Goal: Communication & Community: Answer question/provide support

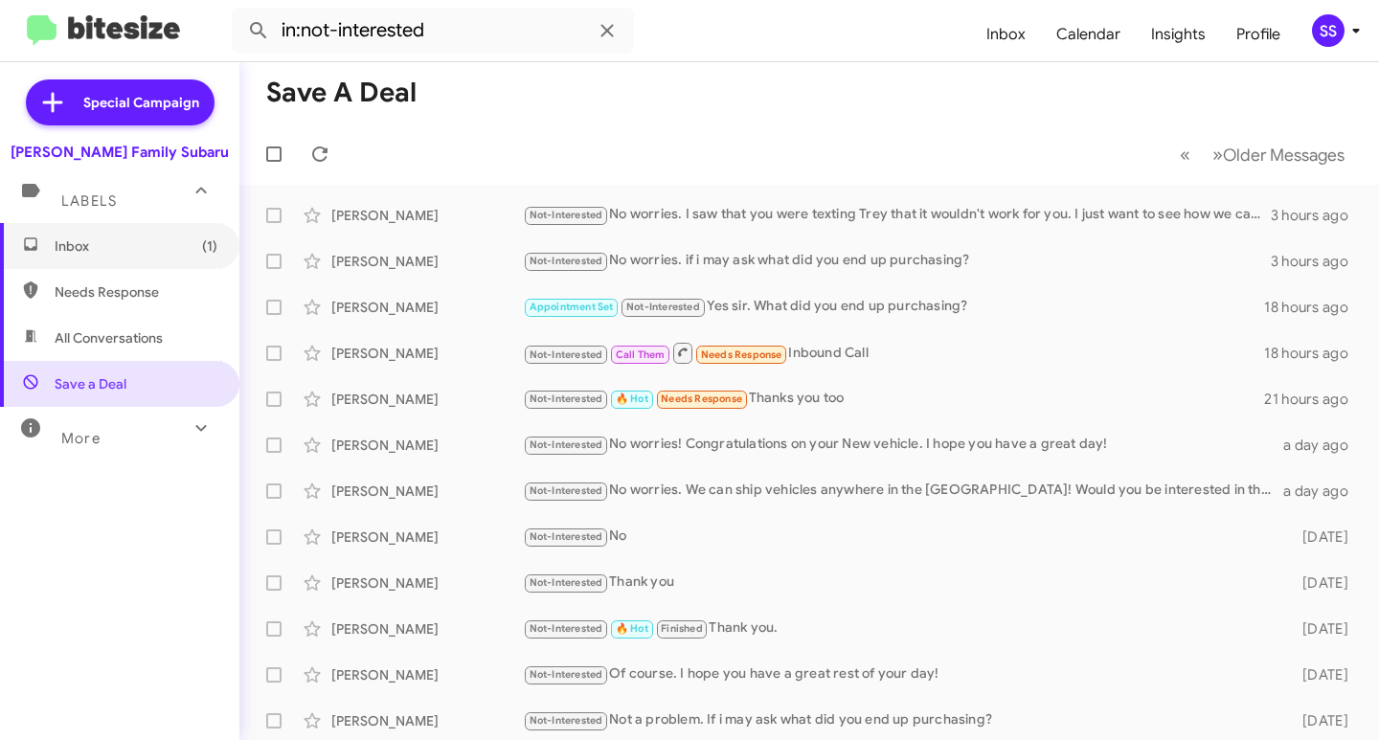
click at [151, 250] on span "Inbox (1)" at bounding box center [136, 246] width 163 height 19
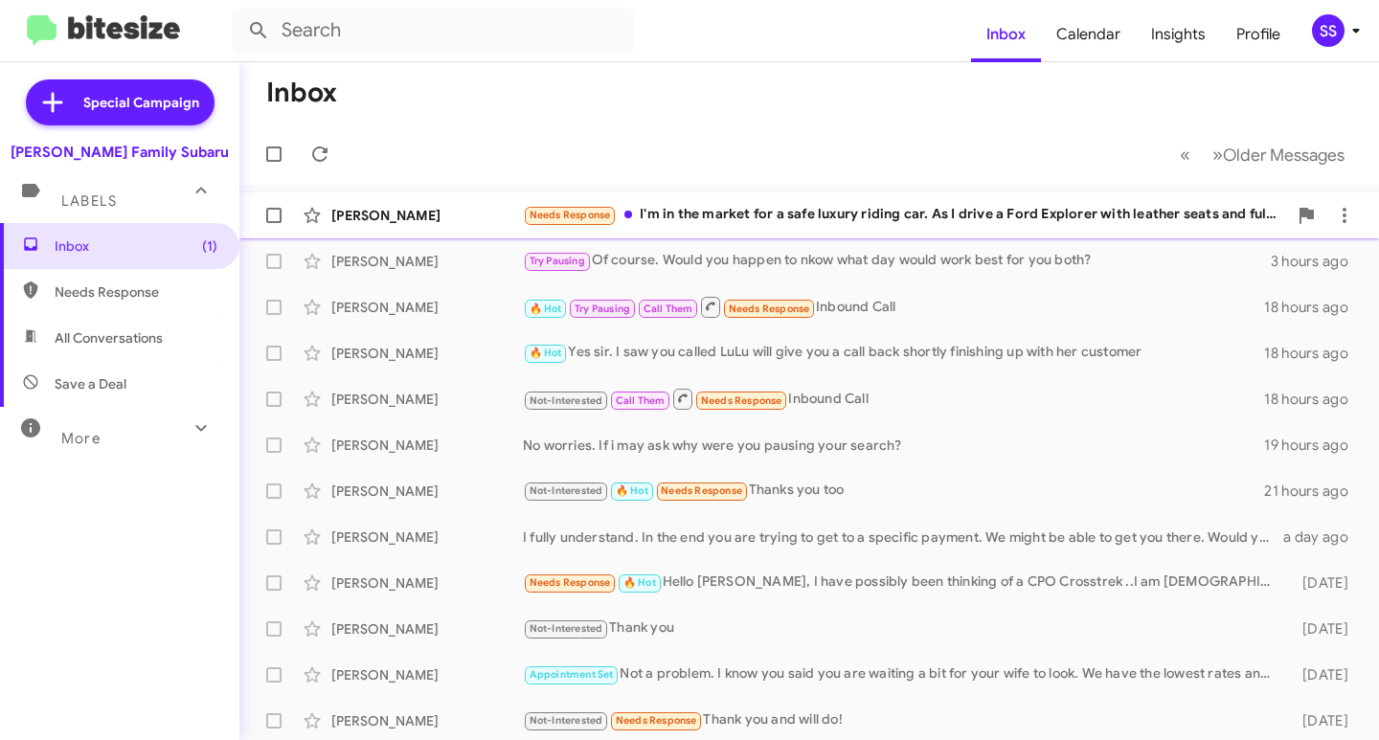
click at [718, 222] on div "Needs Response I'm in the market for a safe luxury riding car. As I drive a For…" at bounding box center [905, 215] width 764 height 22
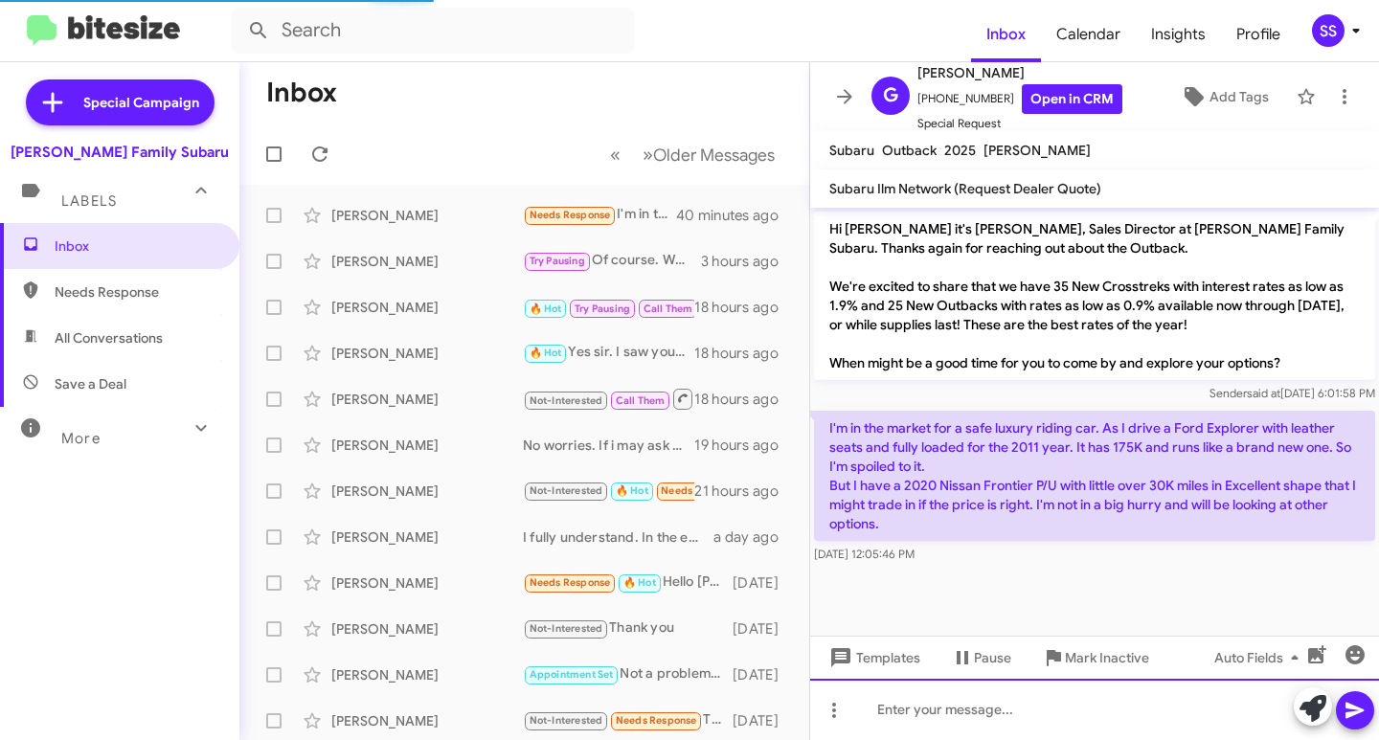
click at [974, 703] on div at bounding box center [1094, 709] width 569 height 61
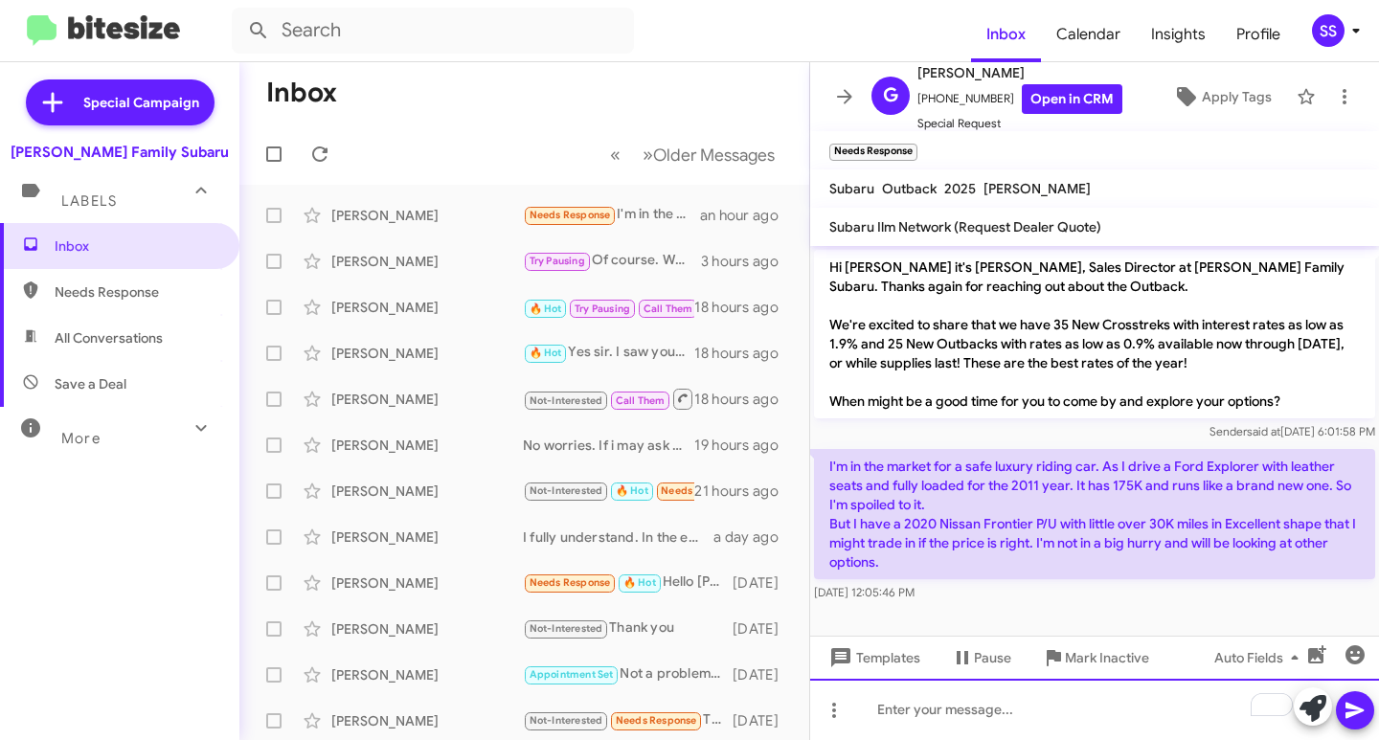
click at [936, 733] on div "To enrich screen reader interactions, please activate Accessibility in Grammarl…" at bounding box center [1094, 709] width 569 height 61
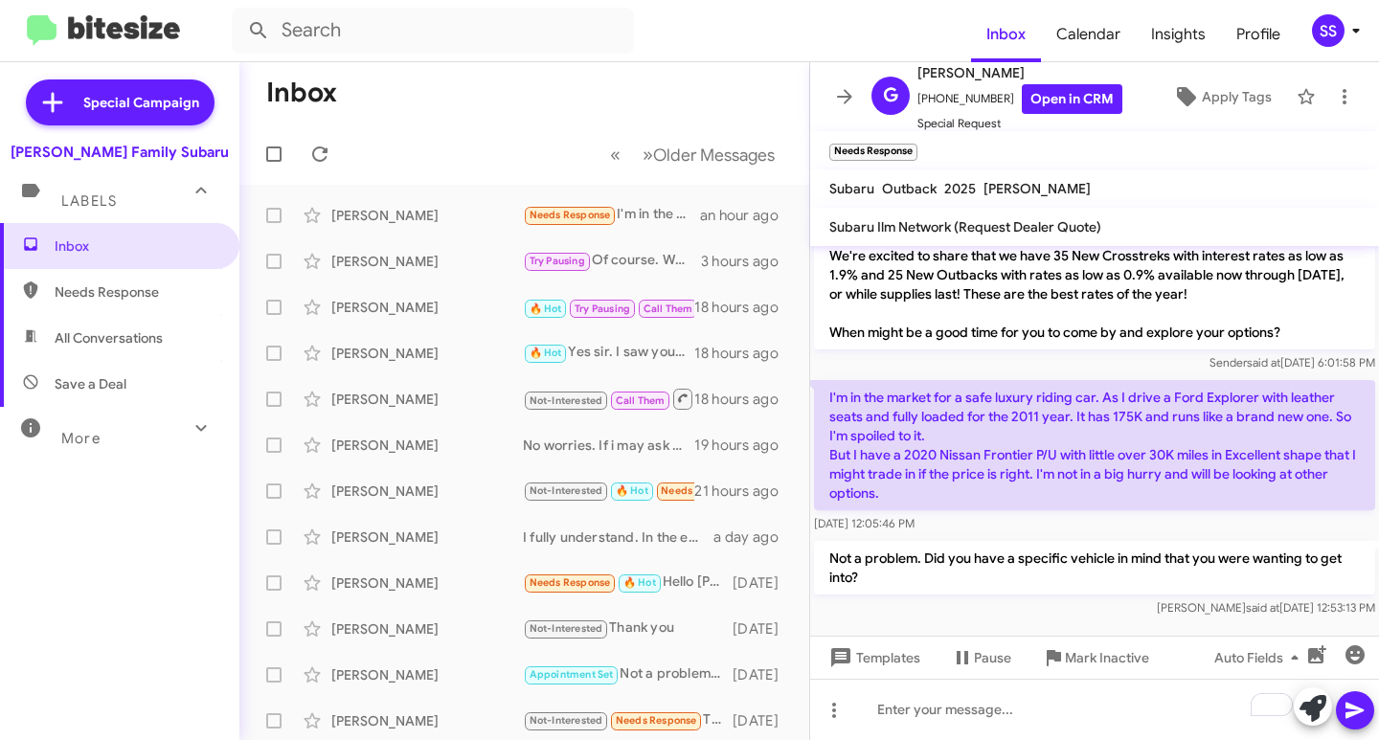
click at [99, 386] on span "Save a Deal" at bounding box center [91, 383] width 72 height 19
type input "in:not-interested"
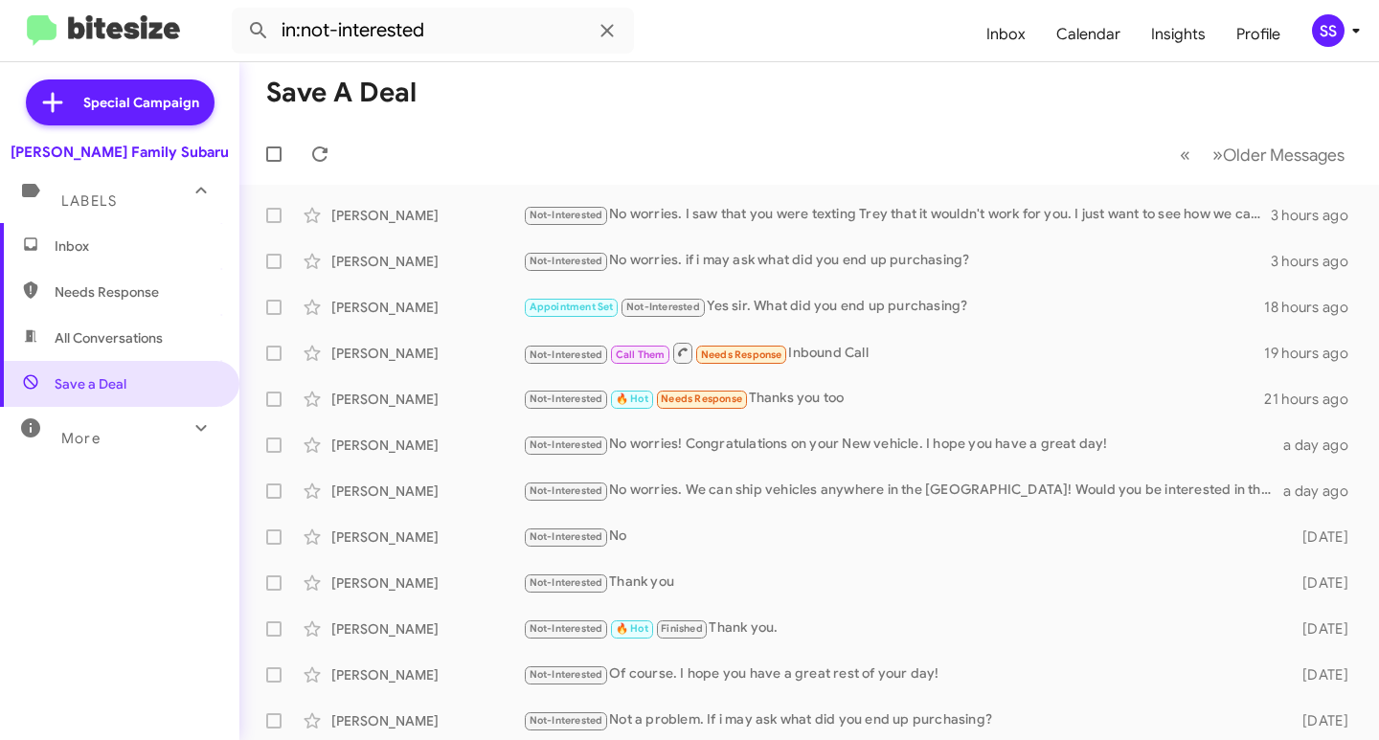
click at [103, 230] on span "Inbox" at bounding box center [119, 246] width 239 height 46
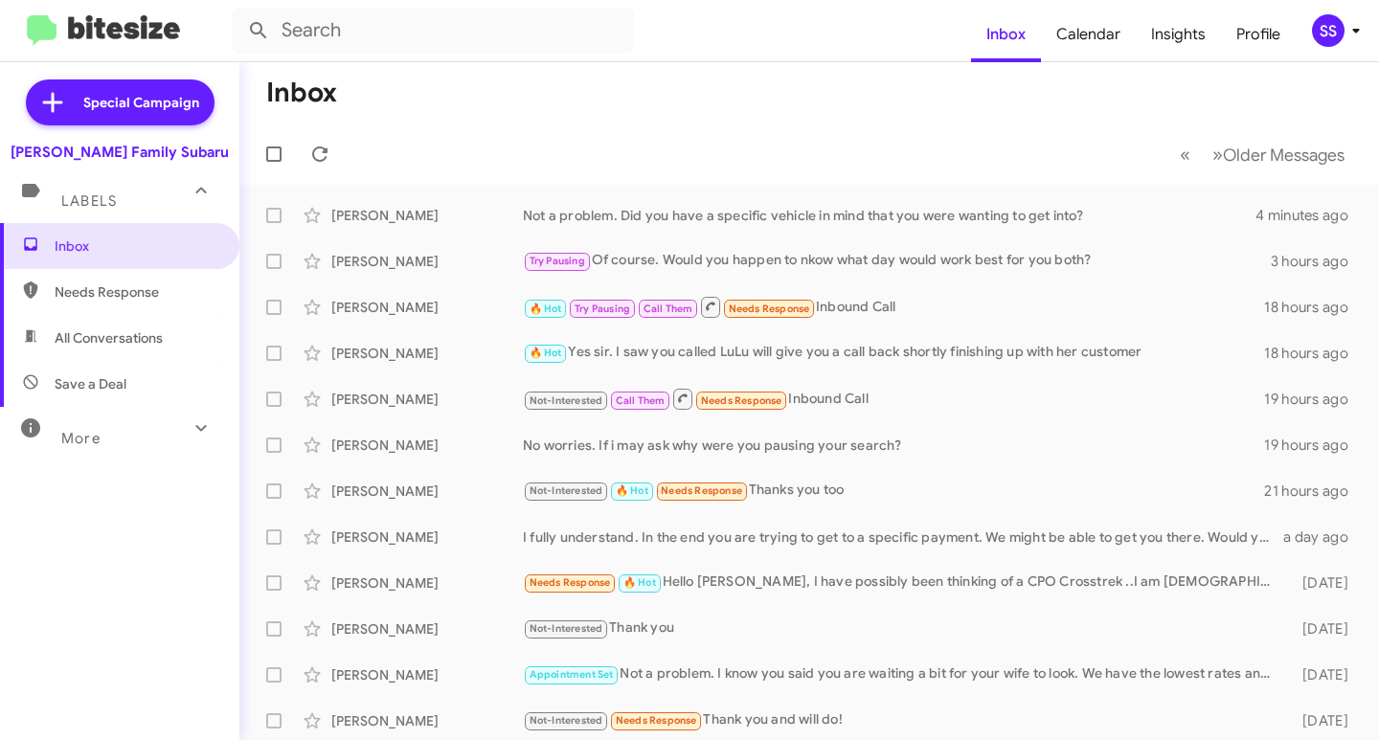
click at [101, 288] on span "Needs Response" at bounding box center [136, 291] width 163 height 19
type input "in:needs-response"
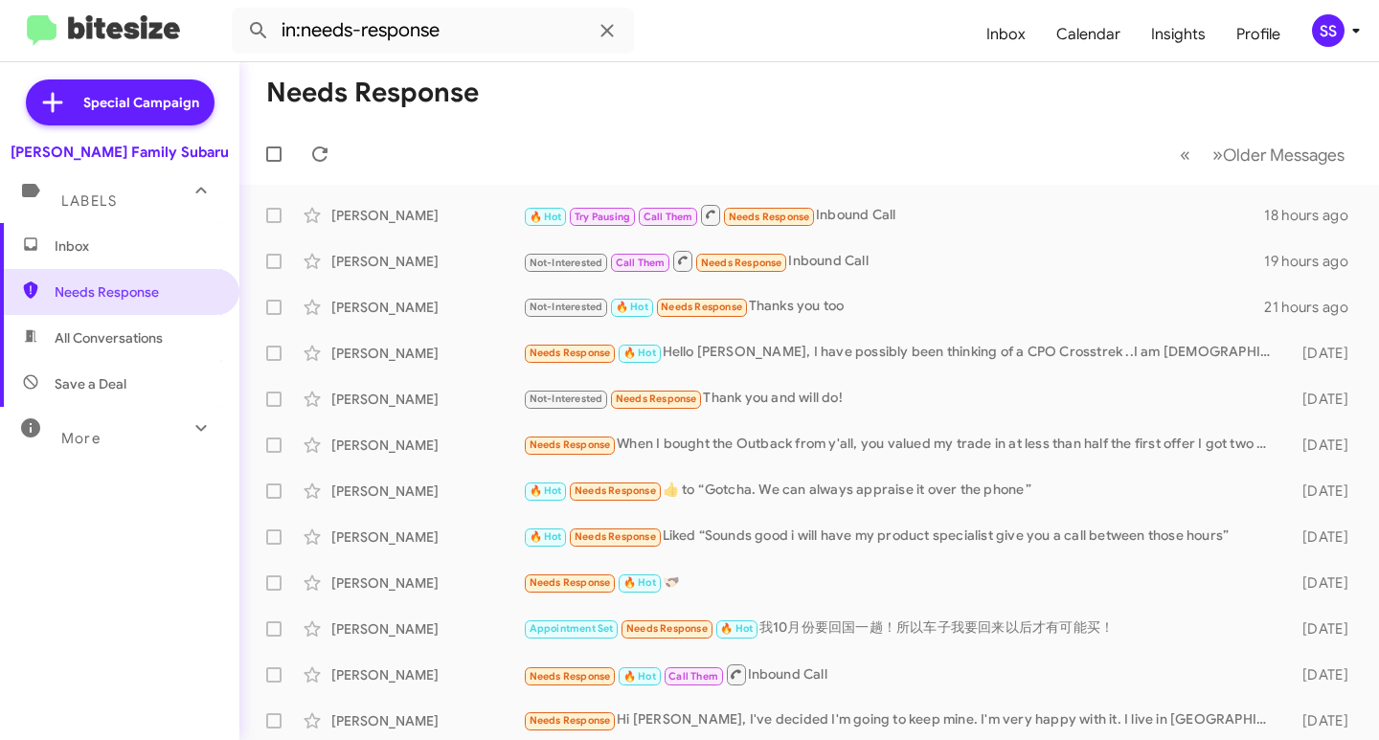
click at [117, 246] on span "Inbox" at bounding box center [136, 246] width 163 height 19
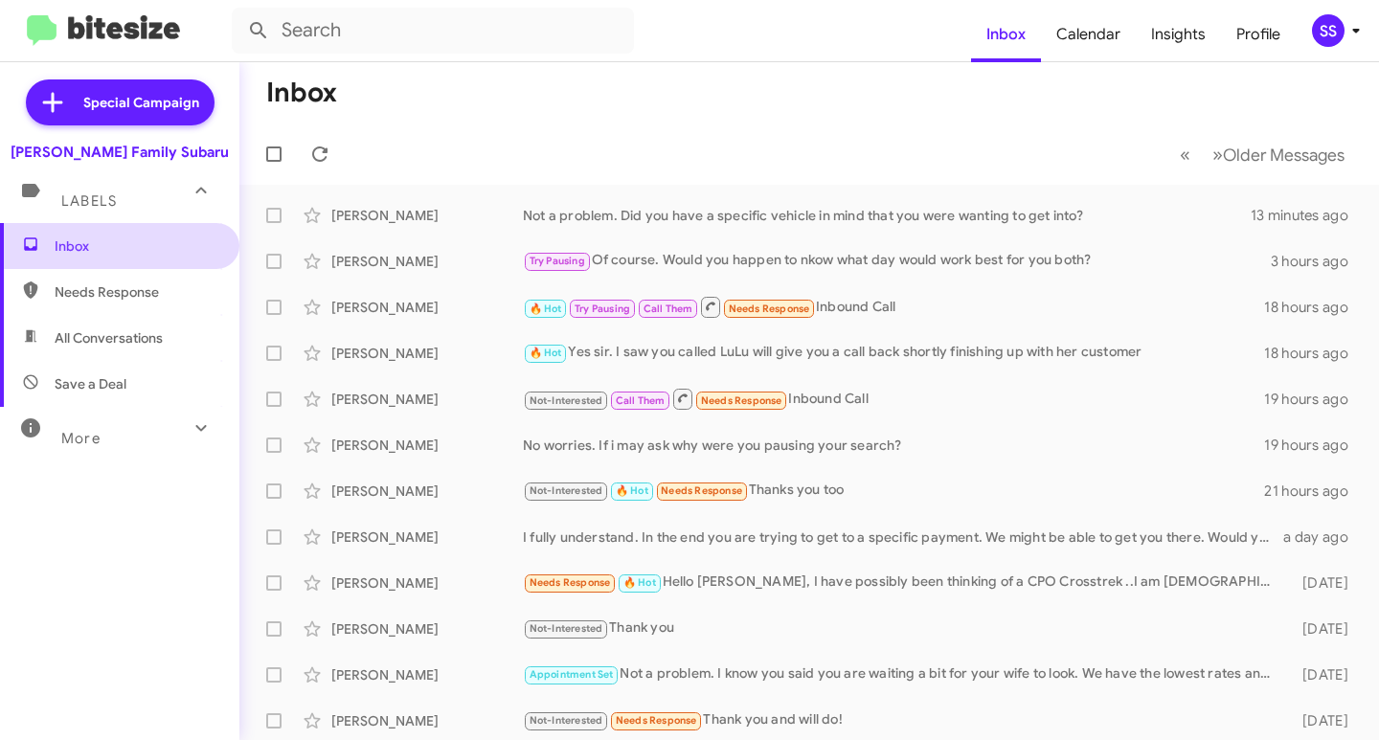
click at [147, 251] on span "Inbox" at bounding box center [136, 246] width 163 height 19
click at [97, 377] on span "Save a Deal" at bounding box center [91, 383] width 72 height 19
type input "in:not-interested"
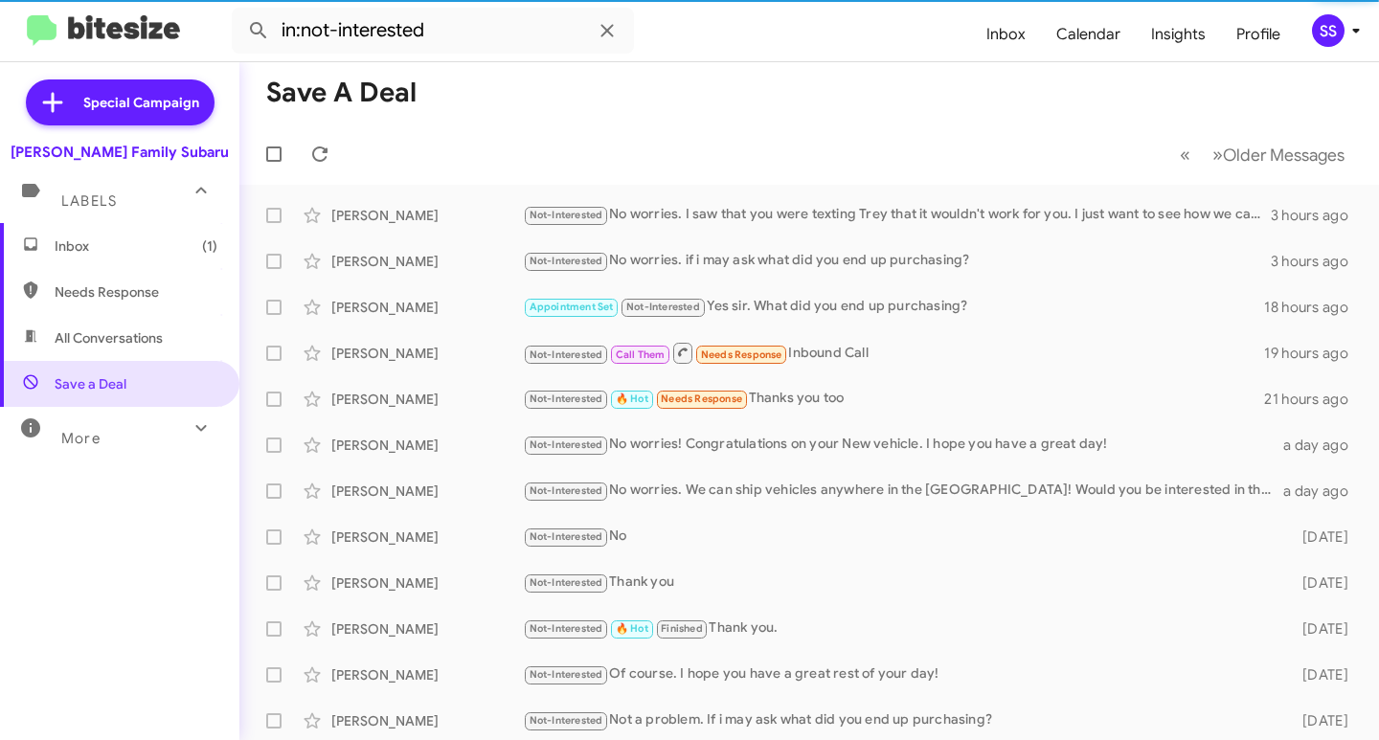
click at [130, 246] on span "Inbox (1)" at bounding box center [136, 246] width 163 height 19
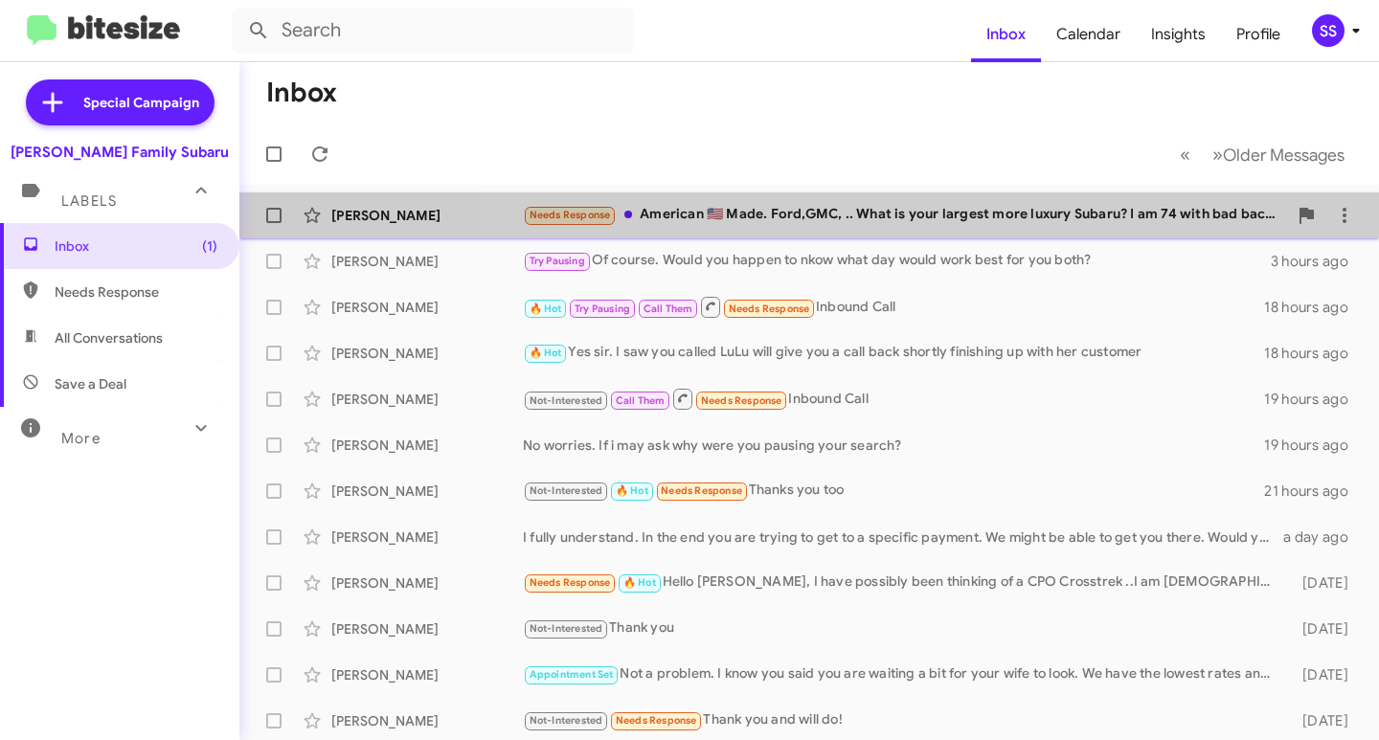
click at [979, 202] on div "[PERSON_NAME] Needs Response American 🇺🇸 Made. Ford,GMC, .. What is your larges…" at bounding box center [809, 215] width 1109 height 38
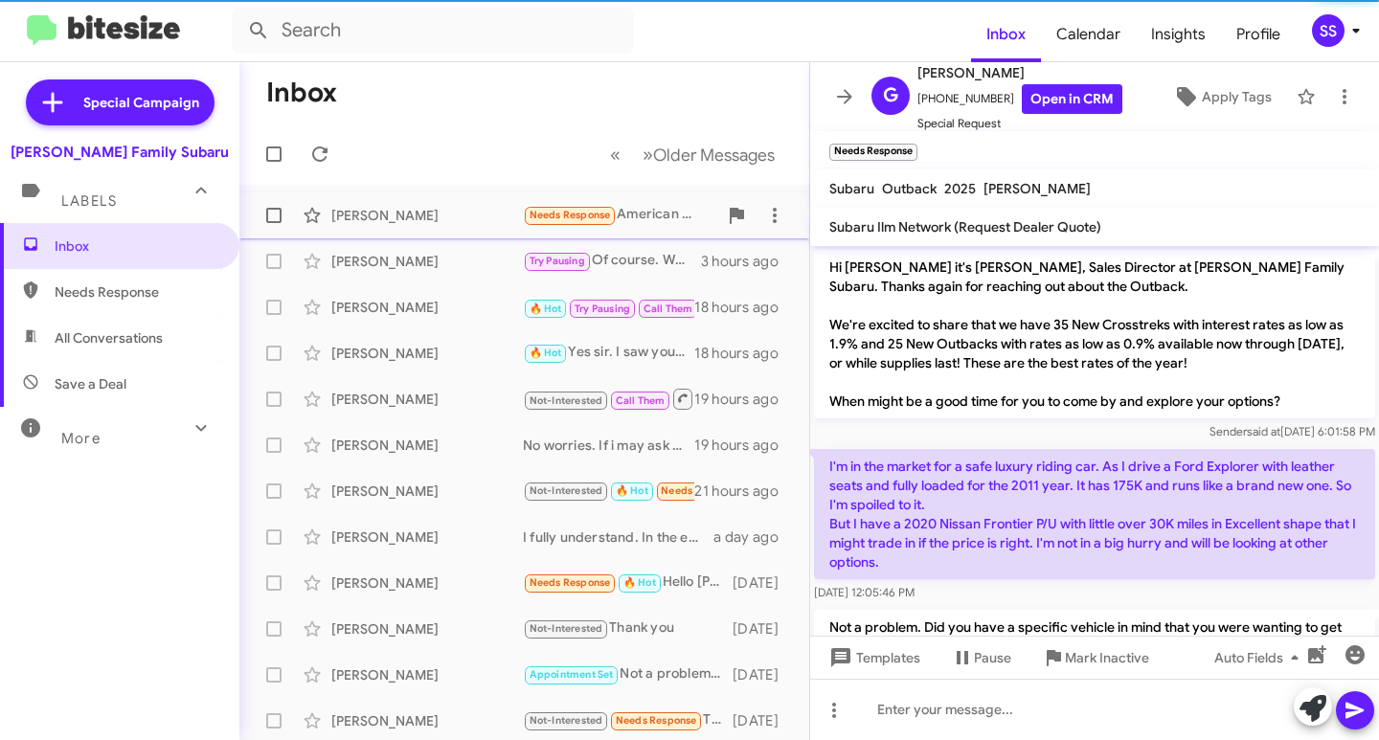
scroll to position [235, 0]
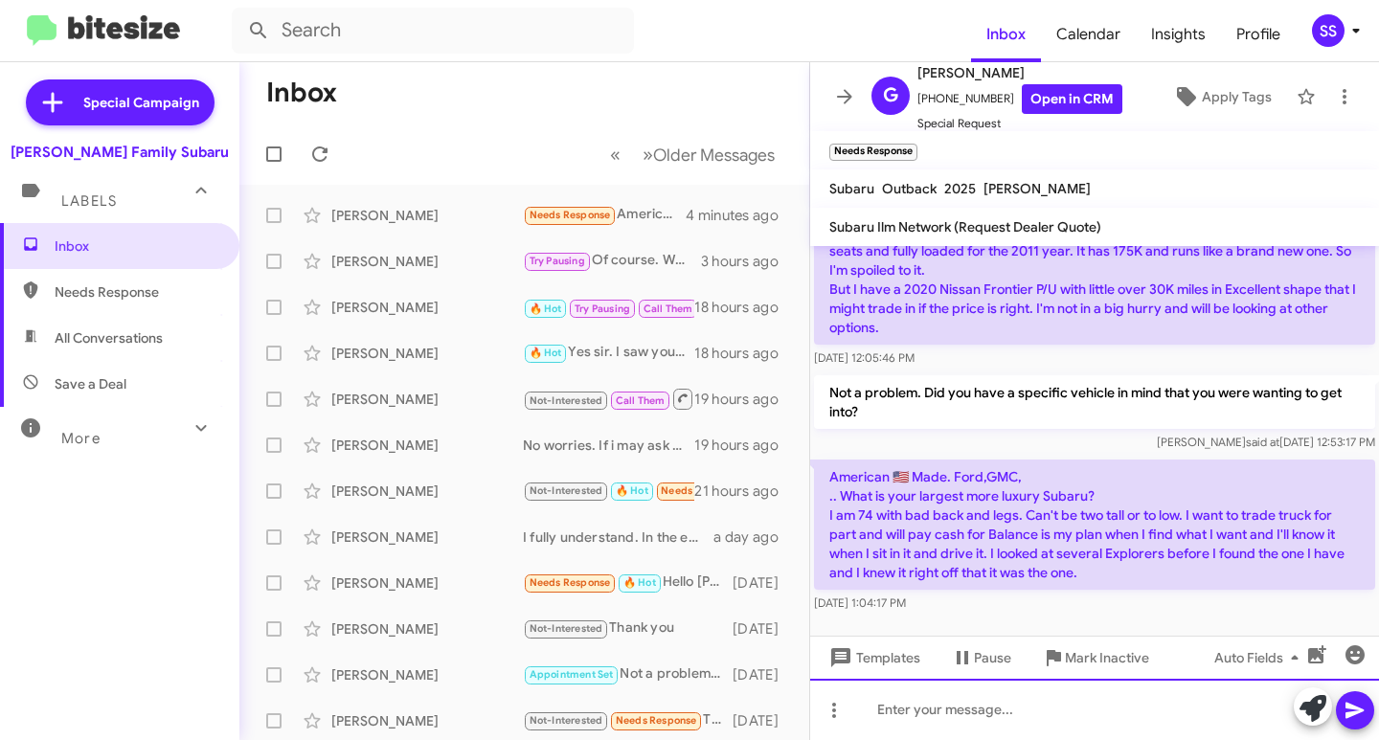
click at [937, 739] on div at bounding box center [1094, 709] width 569 height 61
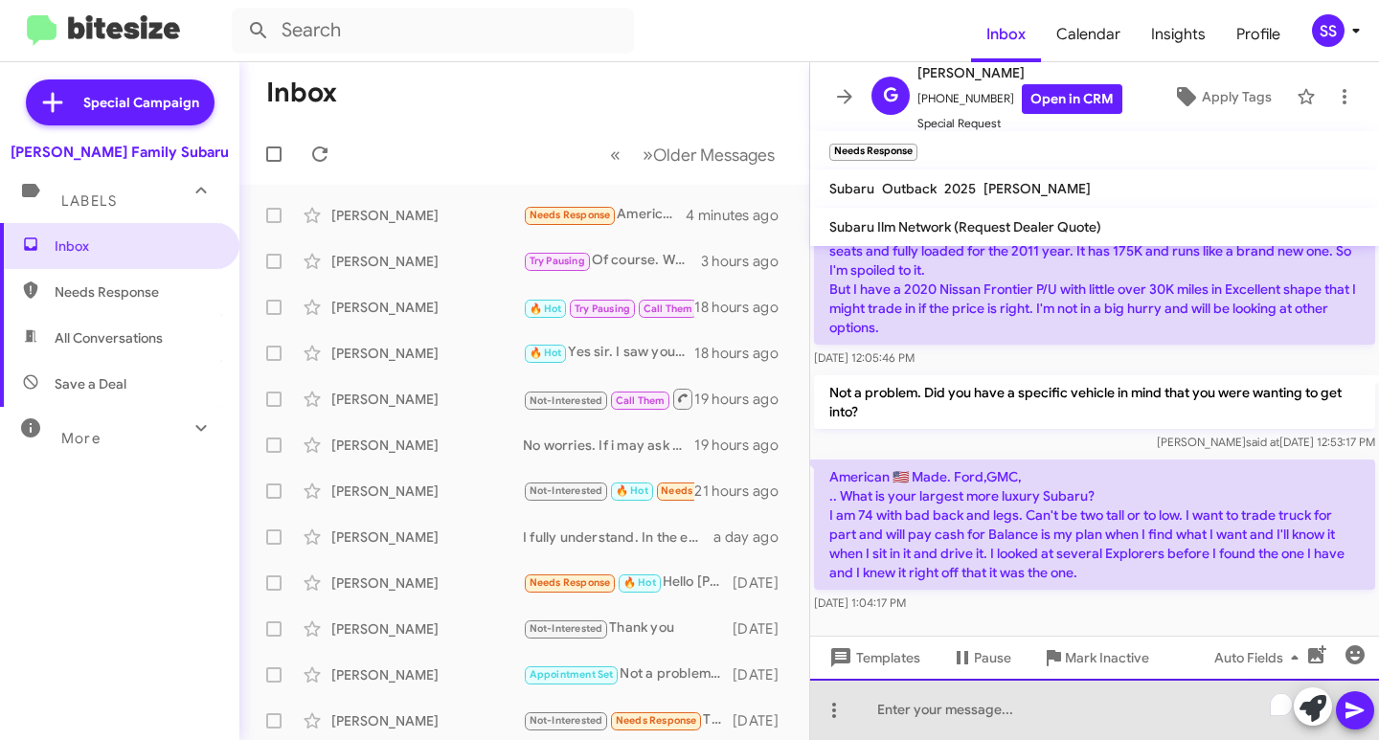
click at [949, 725] on div "To enrich screen reader interactions, please activate Accessibility in Grammarl…" at bounding box center [1094, 709] width 569 height 61
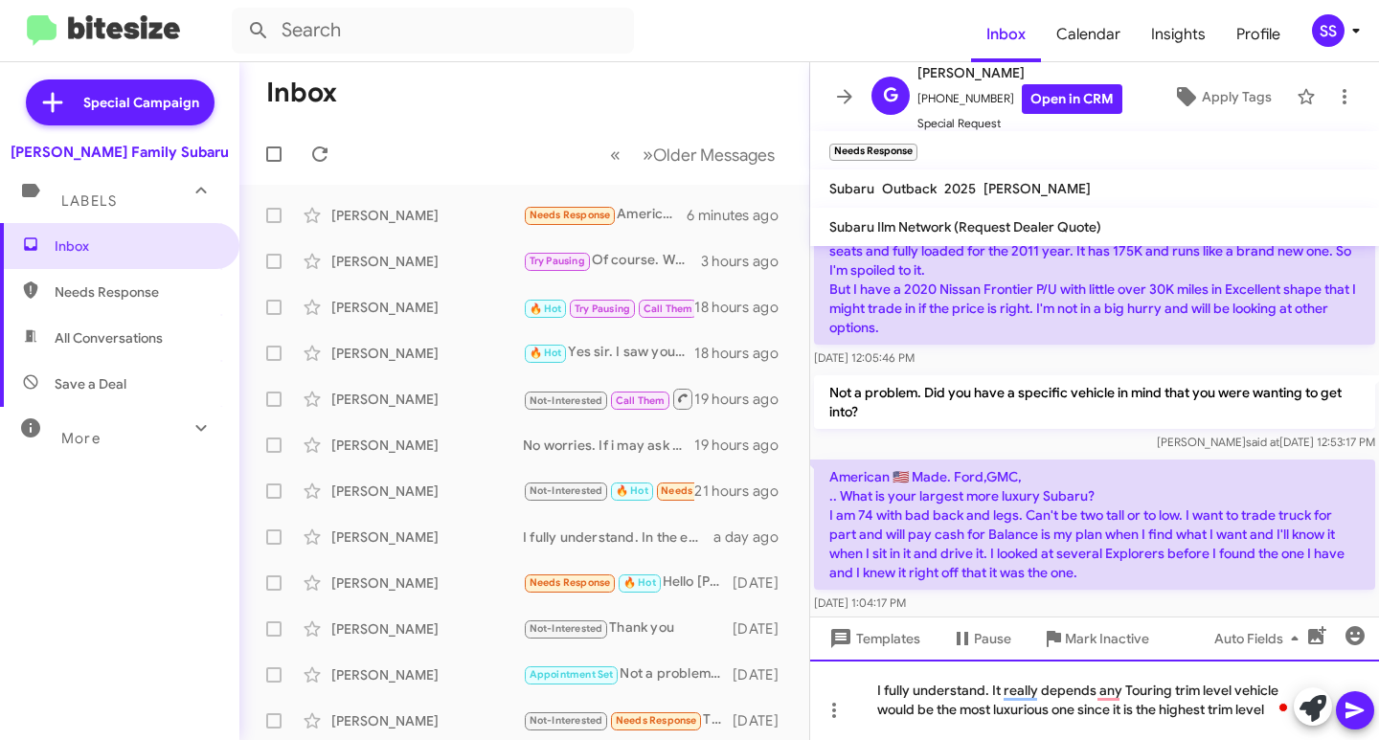
click at [1271, 718] on div "I fully understand. It really depends any Touring trim level vehicle would be t…" at bounding box center [1094, 700] width 569 height 80
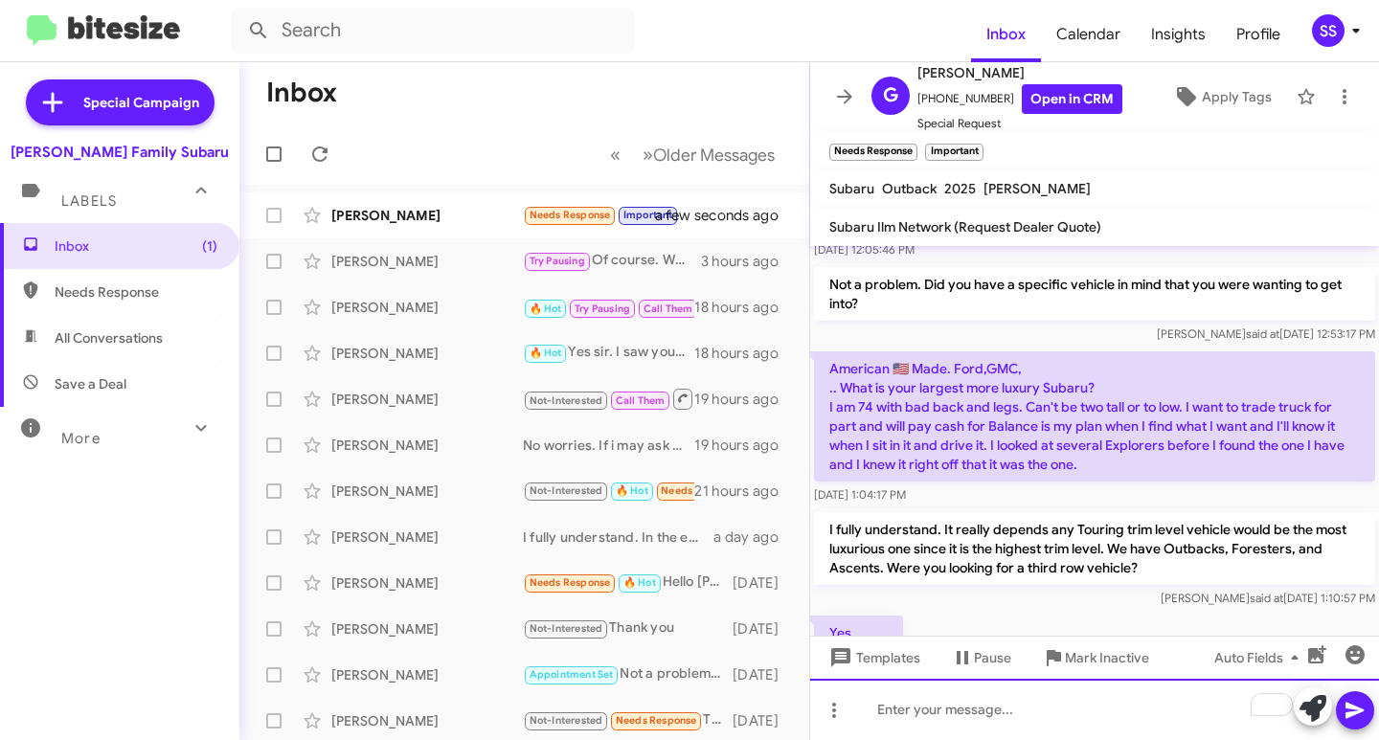
scroll to position [483, 0]
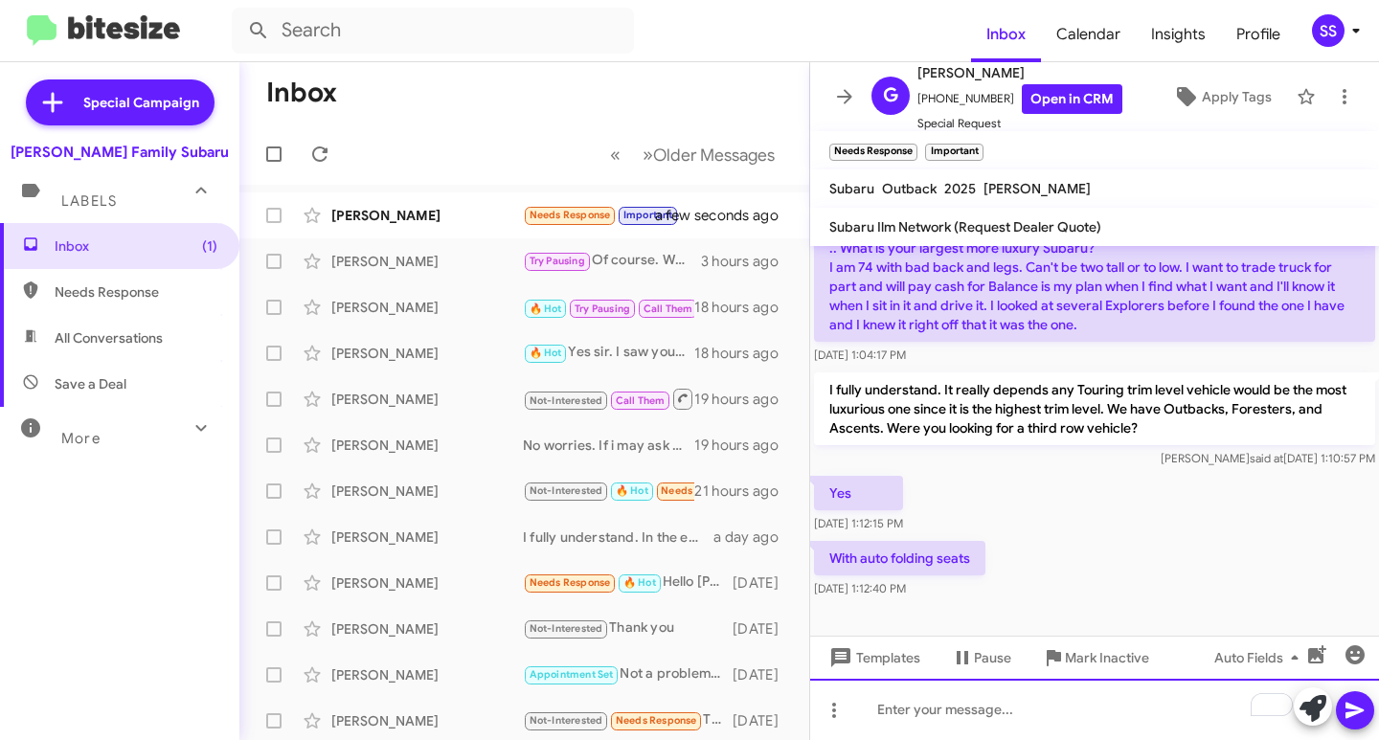
click at [910, 717] on div "To enrich screen reader interactions, please activate Accessibility in Grammarl…" at bounding box center [1094, 709] width 569 height 61
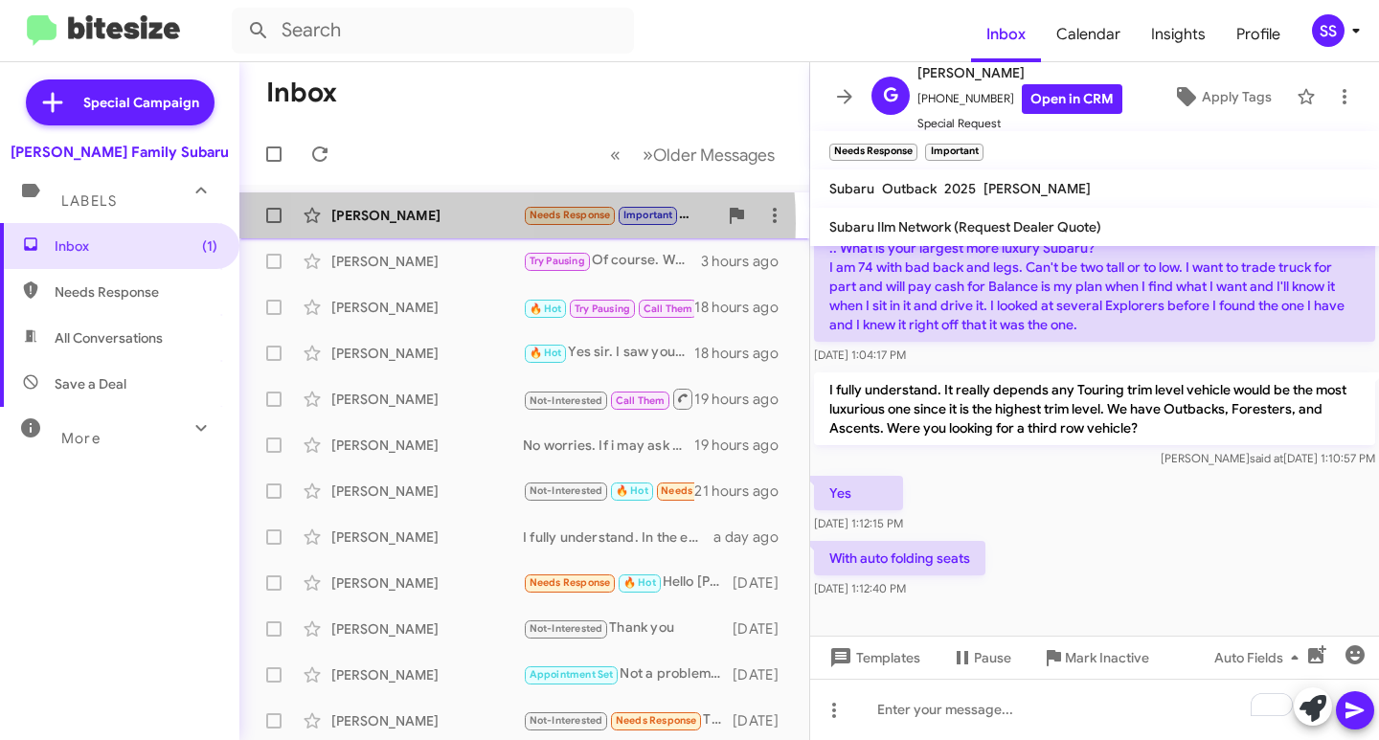
click at [421, 223] on div "[PERSON_NAME]" at bounding box center [427, 215] width 192 height 19
